Goal: Task Accomplishment & Management: Use online tool/utility

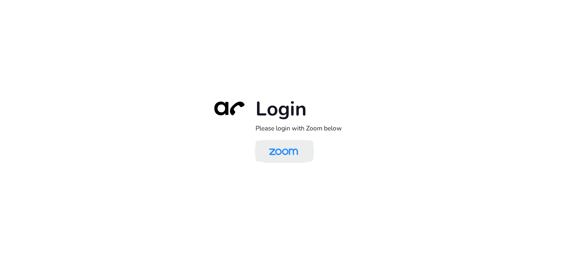
click at [282, 155] on img at bounding box center [284, 152] width 42 height 20
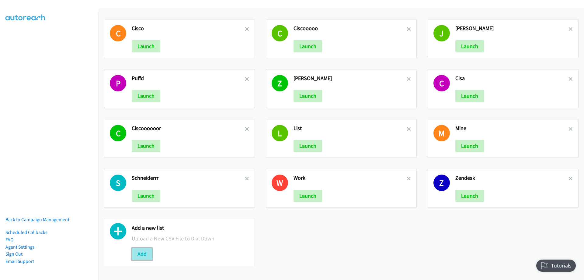
click at [143, 254] on button "Add" at bounding box center [142, 254] width 21 height 12
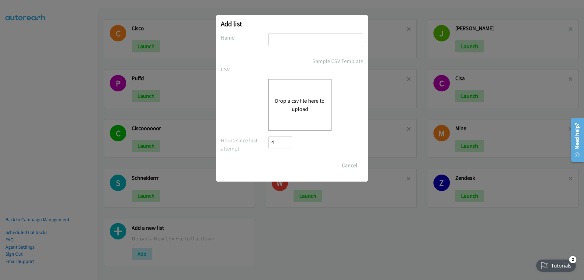
click at [300, 100] on button "Drop a csv file here to upload" at bounding box center [300, 105] width 50 height 16
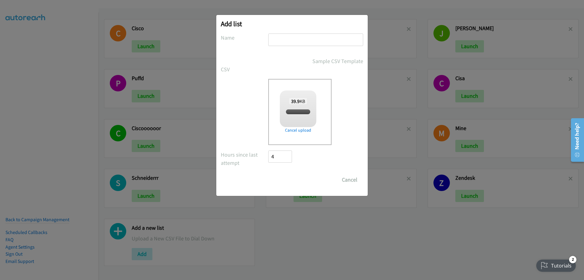
checkbox input "true"
click at [274, 32] on div "Add list No phone fields were returned for that Report or List View Please uplo…" at bounding box center [292, 105] width 152 height 181
click at [274, 38] on input "text" at bounding box center [315, 39] width 95 height 12
type input "EEK"
click at [291, 176] on input "Save List" at bounding box center [284, 180] width 32 height 12
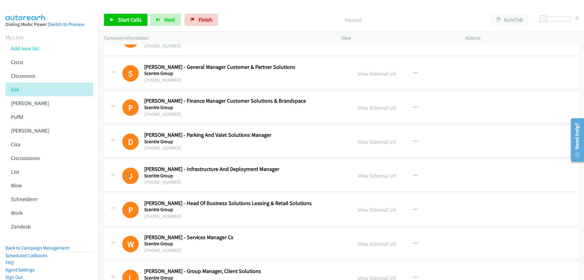
scroll to position [2892, 0]
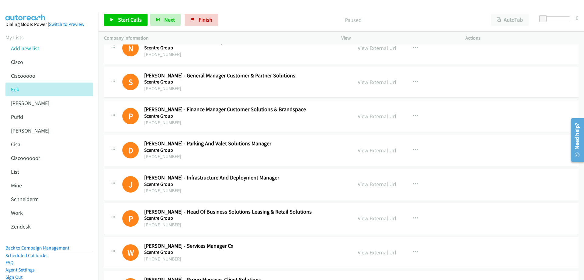
drag, startPoint x: 525, startPoint y: 5, endPoint x: 519, endPoint y: 9, distance: 7.0
click at [525, 5] on div at bounding box center [289, 11] width 579 height 23
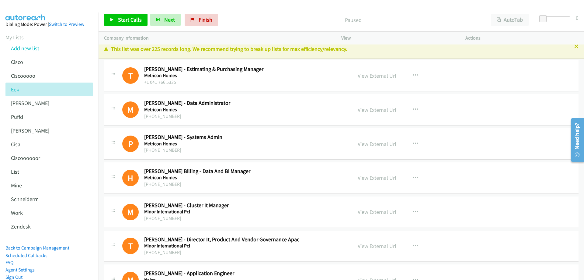
scroll to position [0, 0]
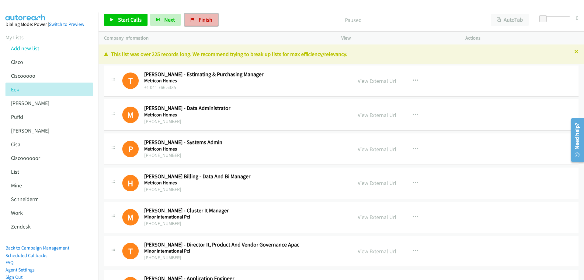
click at [206, 19] on span "Finish" at bounding box center [206, 19] width 14 height 7
